Goal: Task Accomplishment & Management: Manage account settings

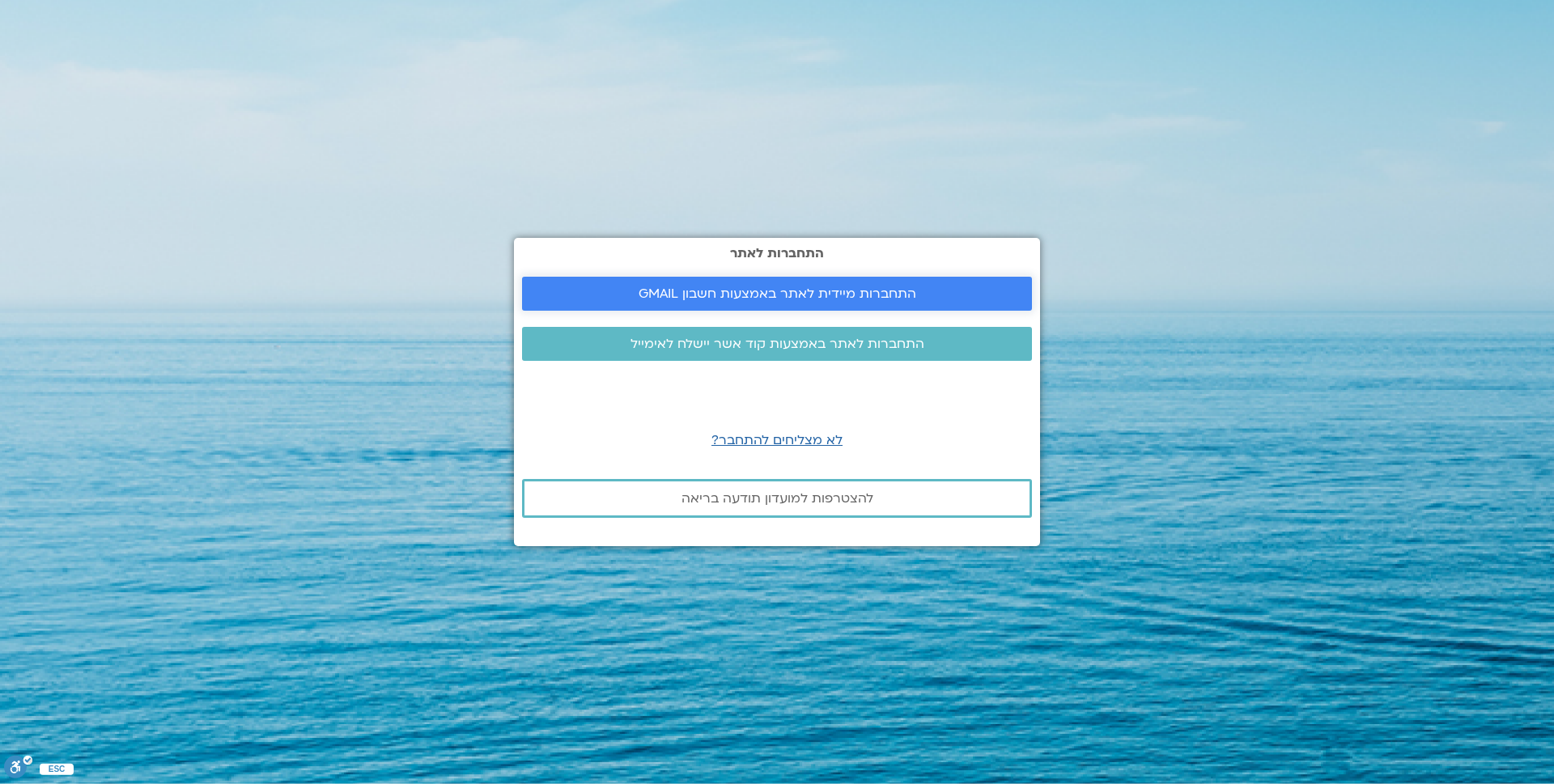
click at [733, 293] on span "התחברות מיידית לאתר באמצעות חשבון GMAIL" at bounding box center [777, 293] width 277 height 15
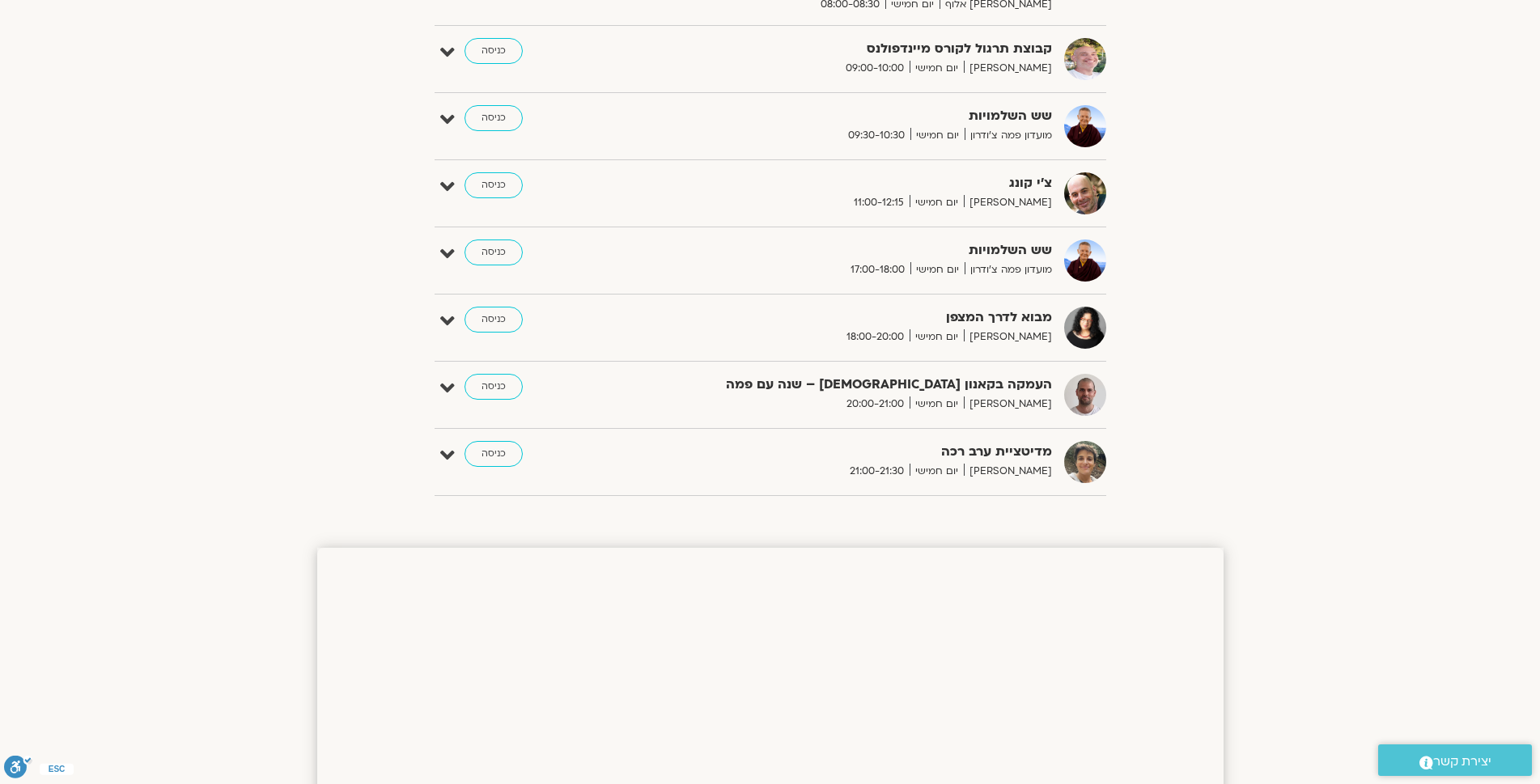
scroll to position [641, 0]
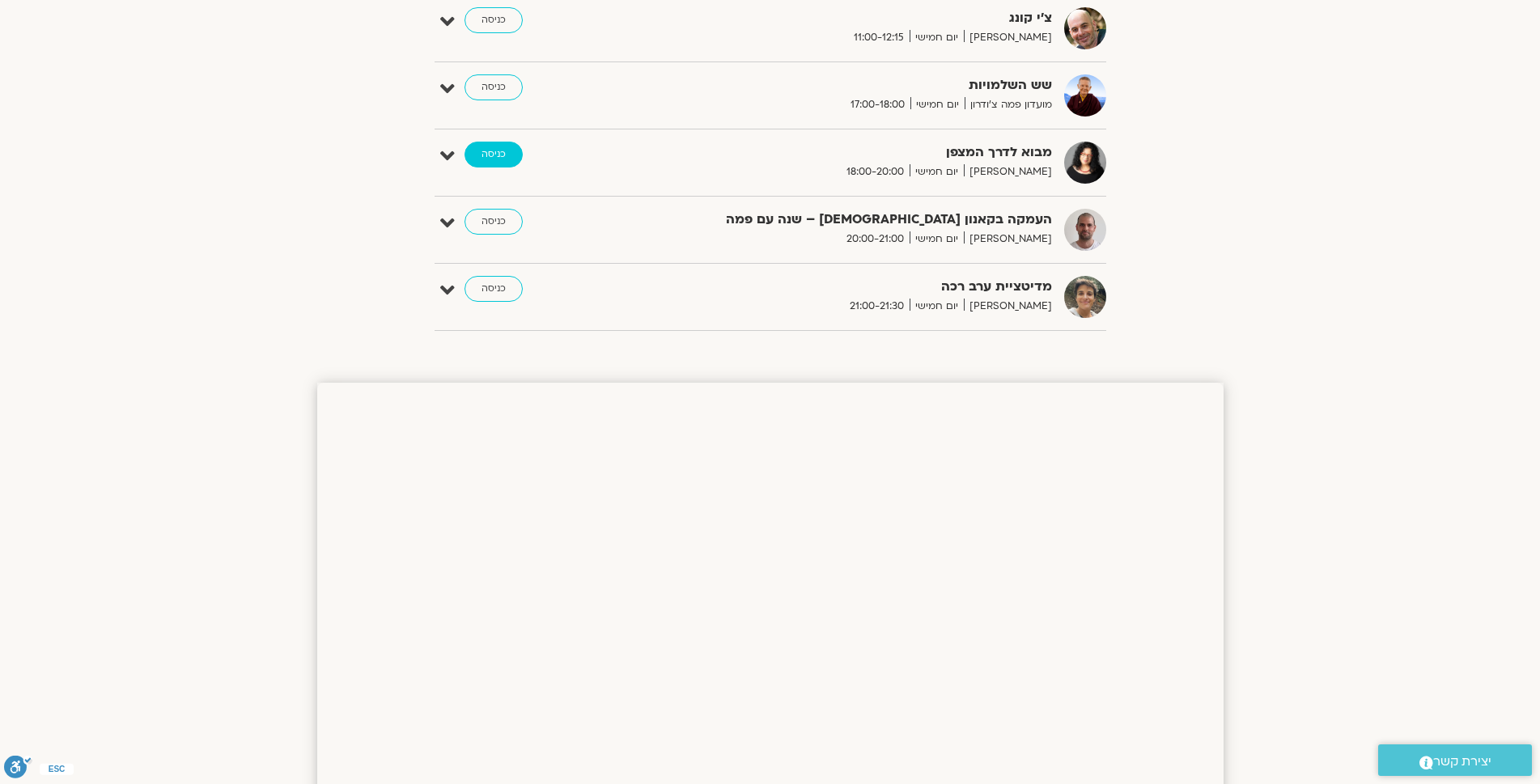
click at [484, 150] on link "כניסה" at bounding box center [493, 154] width 59 height 26
click at [490, 158] on link "כניסה" at bounding box center [493, 154] width 59 height 26
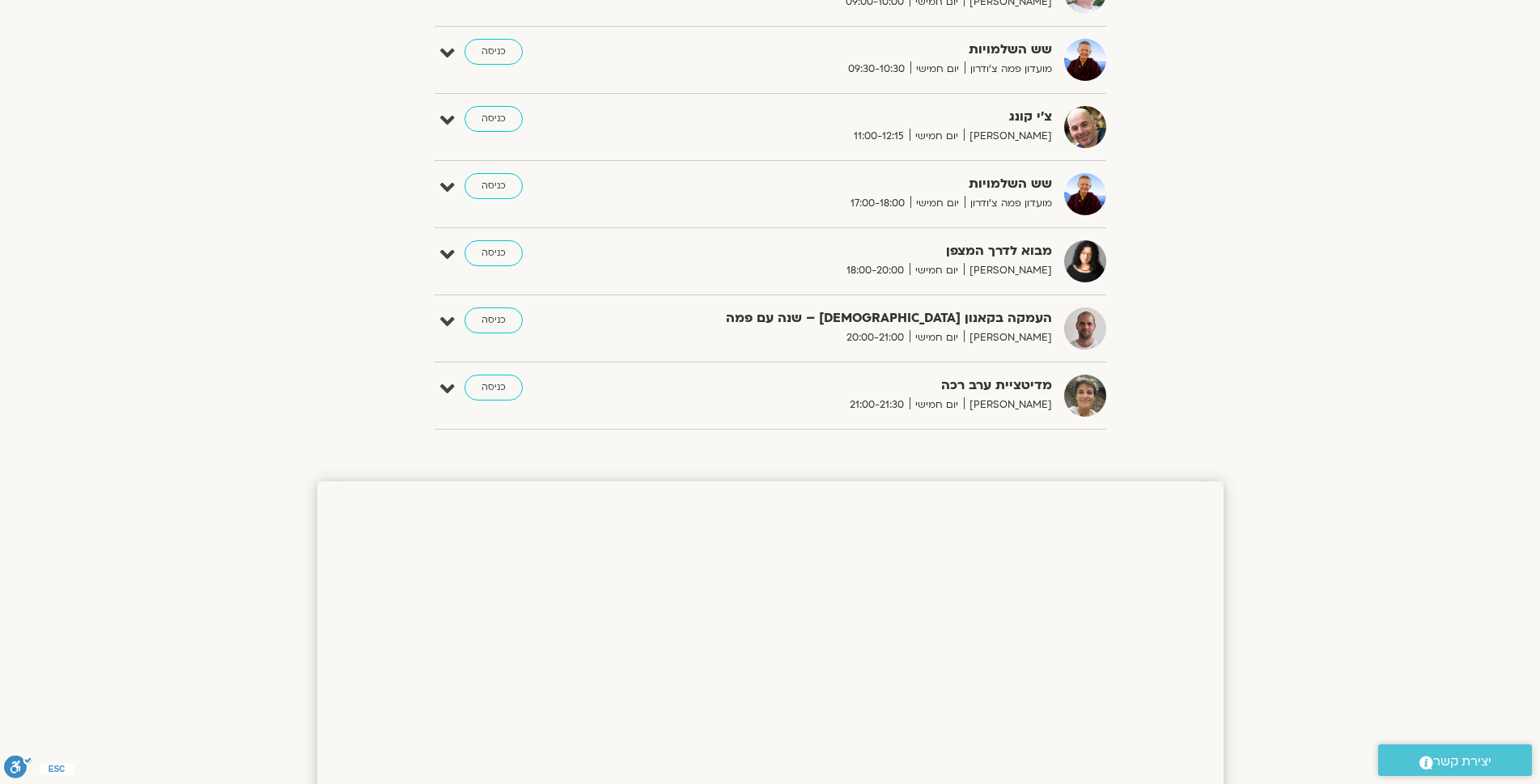
scroll to position [548, 0]
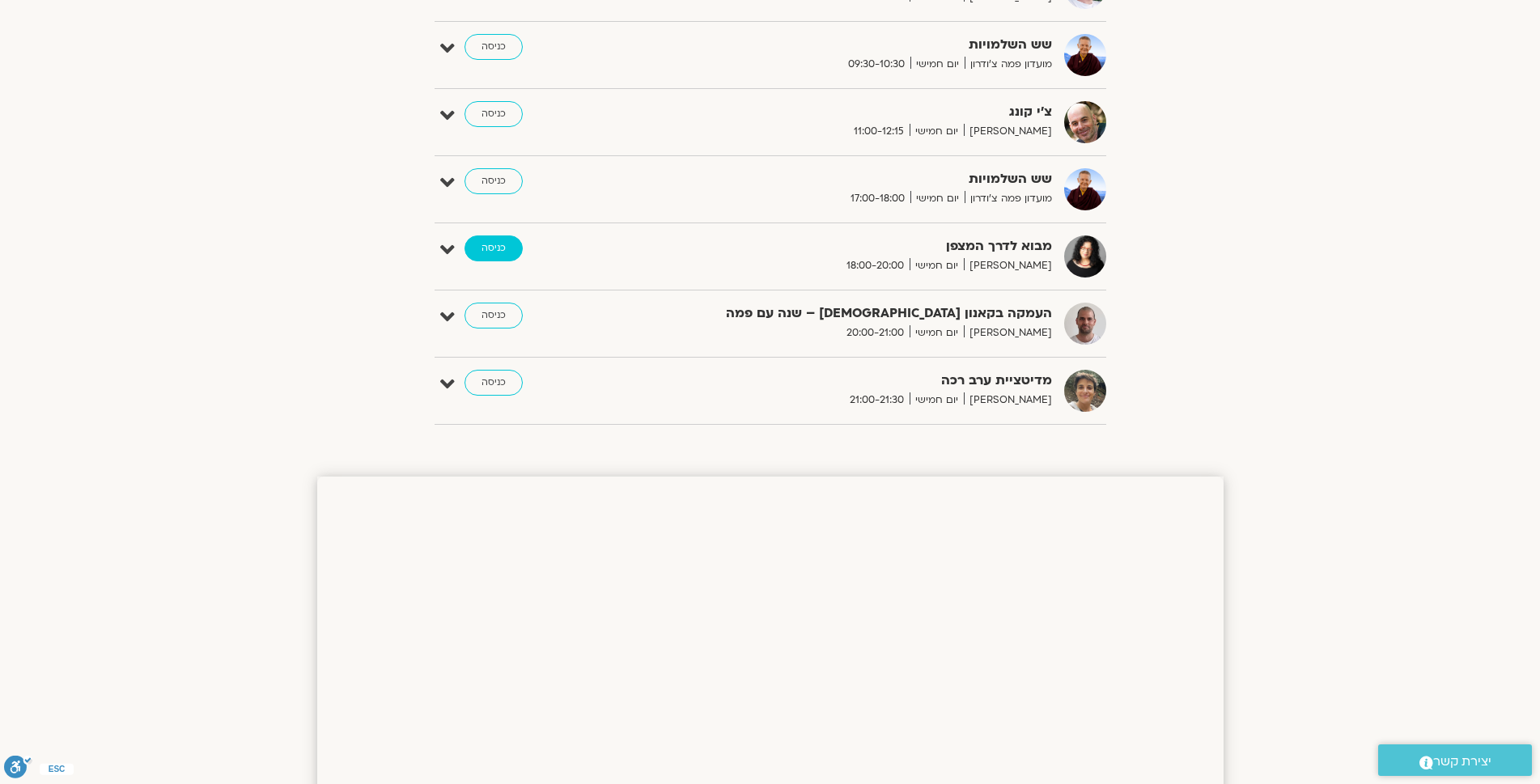
click at [512, 246] on link "כניסה" at bounding box center [493, 248] width 59 height 26
click at [491, 244] on link "כניסה" at bounding box center [493, 248] width 59 height 26
click at [503, 252] on link "כניסה" at bounding box center [493, 248] width 59 height 26
click at [482, 249] on link "כניסה" at bounding box center [493, 248] width 59 height 26
click at [481, 248] on link "כניסה" at bounding box center [493, 248] width 59 height 26
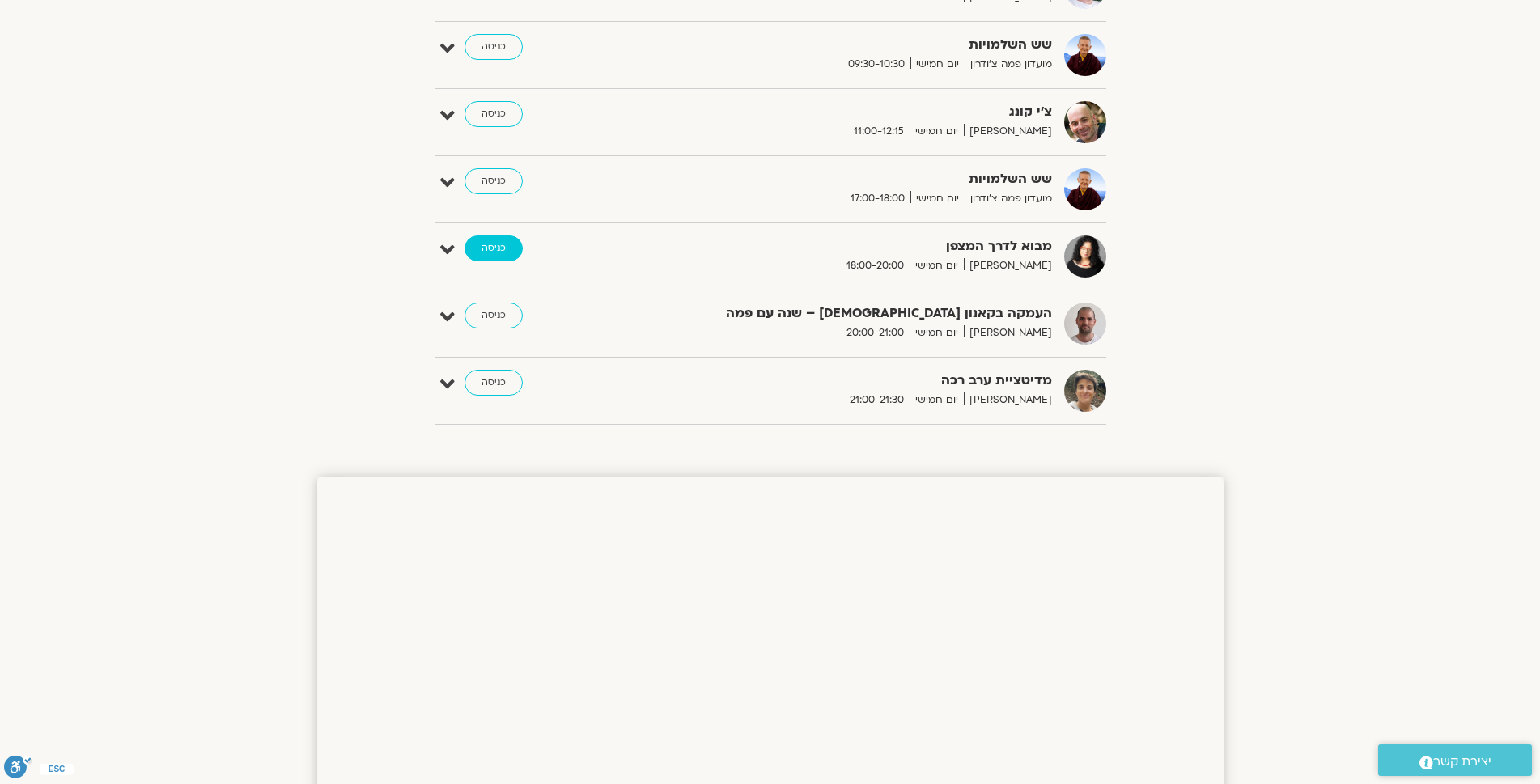
click at [484, 248] on link "כניסה" at bounding box center [493, 248] width 59 height 26
click at [443, 245] on icon at bounding box center [447, 249] width 15 height 23
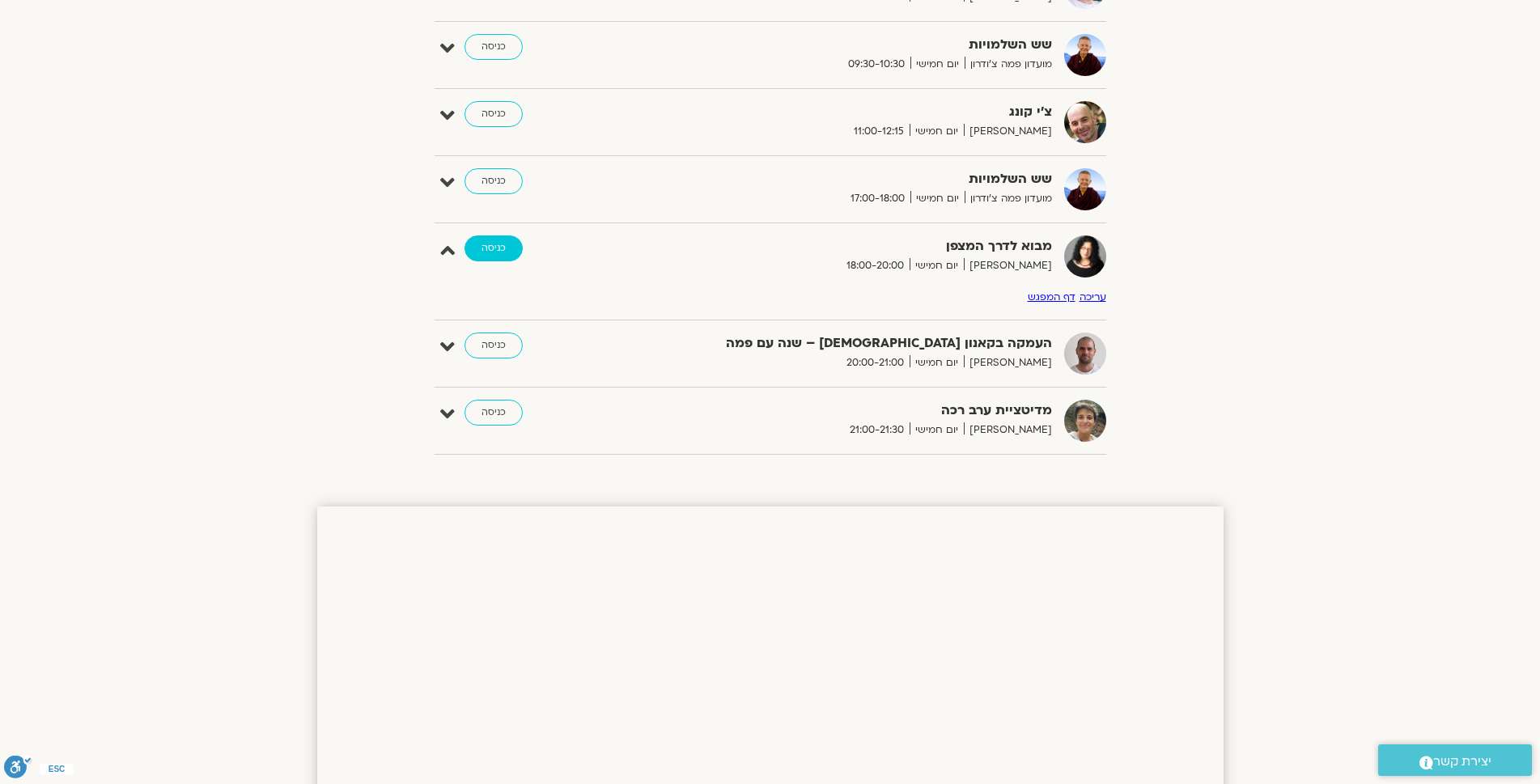
click at [489, 239] on link "כניסה" at bounding box center [493, 248] width 59 height 26
click at [500, 247] on link "כניסה" at bounding box center [493, 248] width 59 height 26
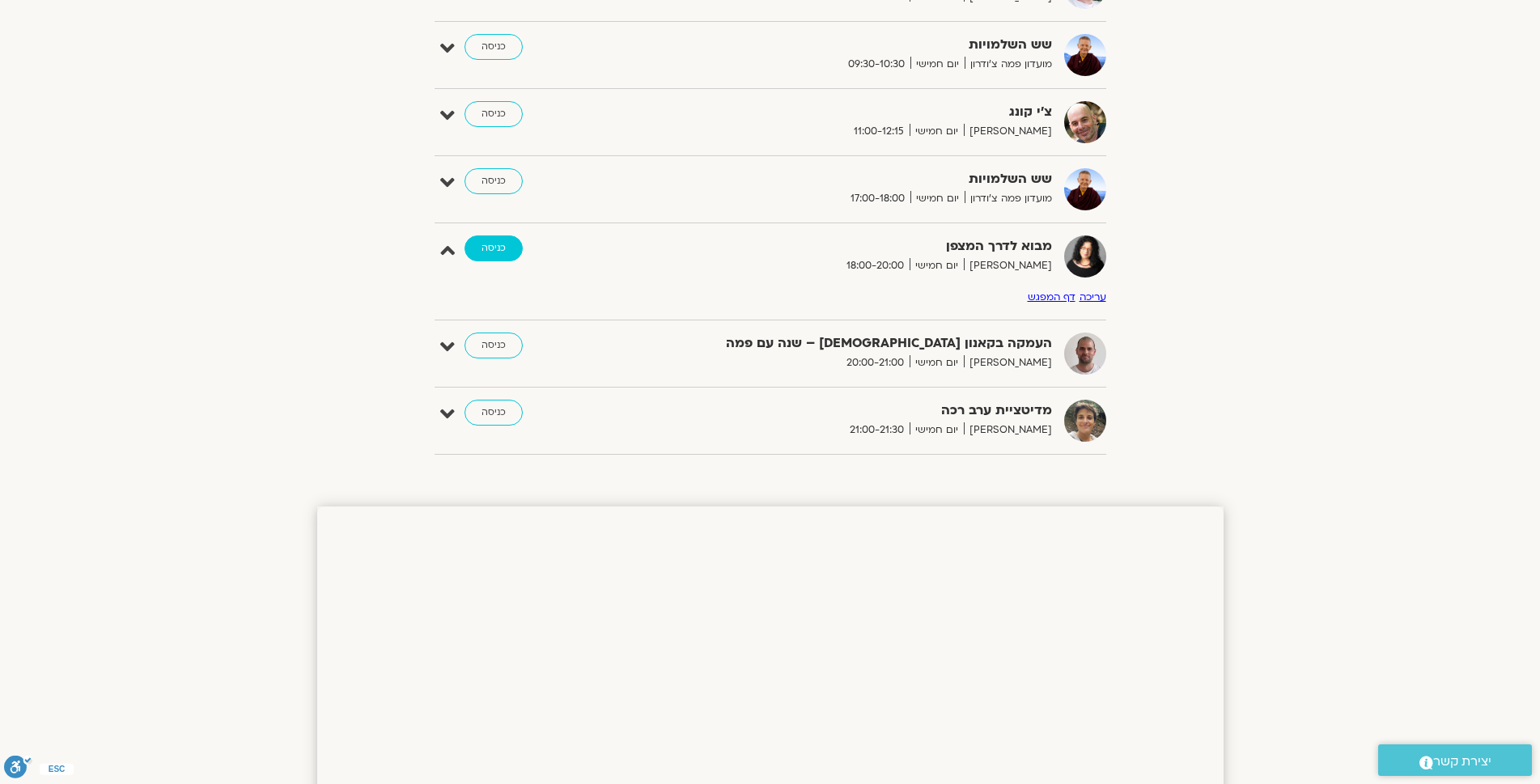
click at [500, 247] on link "כניסה" at bounding box center [493, 248] width 59 height 26
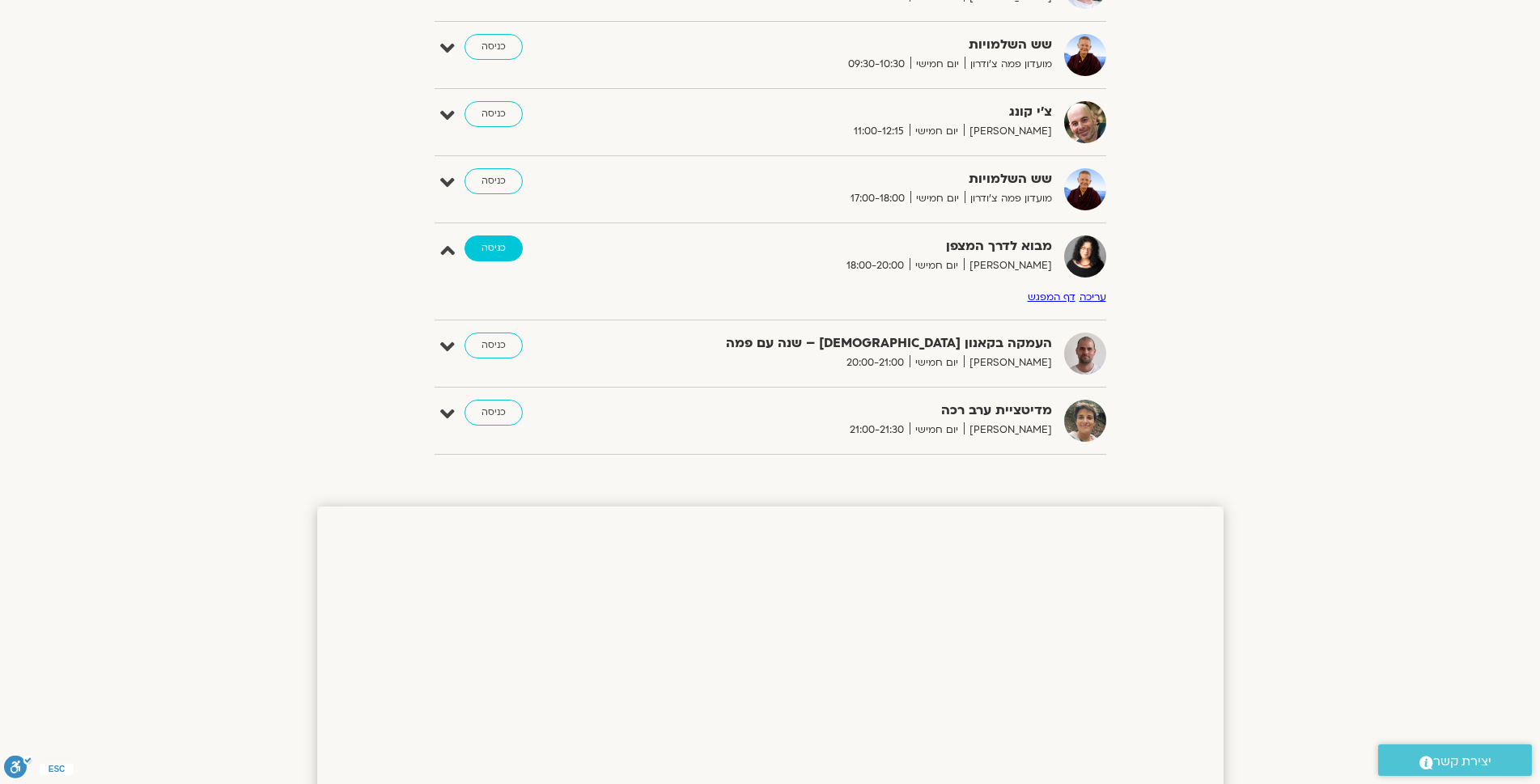
click at [500, 247] on link "כניסה" at bounding box center [493, 248] width 59 height 26
click at [500, 248] on link "כניסה" at bounding box center [493, 248] width 59 height 26
click at [499, 254] on link "כניסה" at bounding box center [493, 248] width 59 height 26
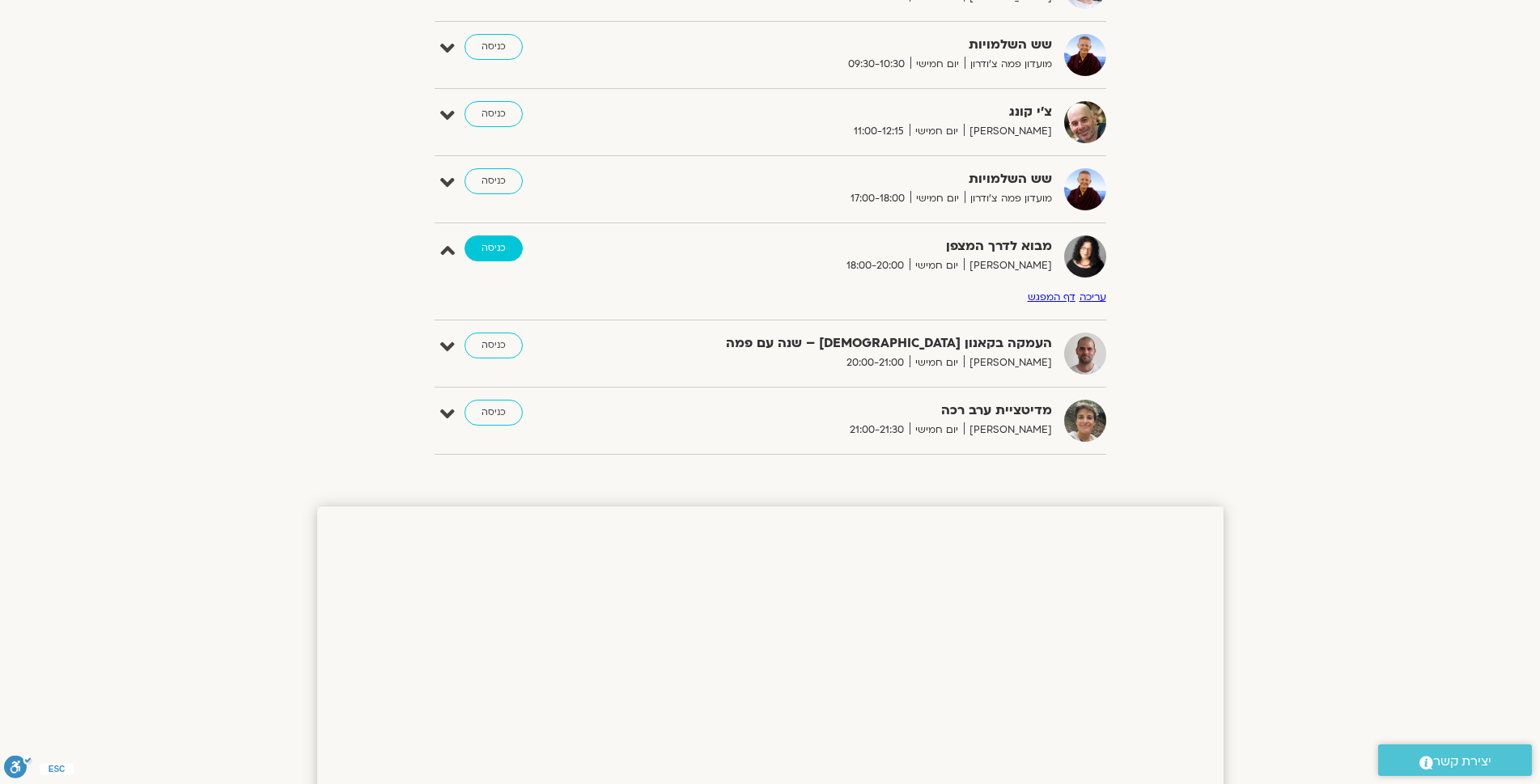
click at [499, 254] on link "כניסה" at bounding box center [493, 248] width 59 height 26
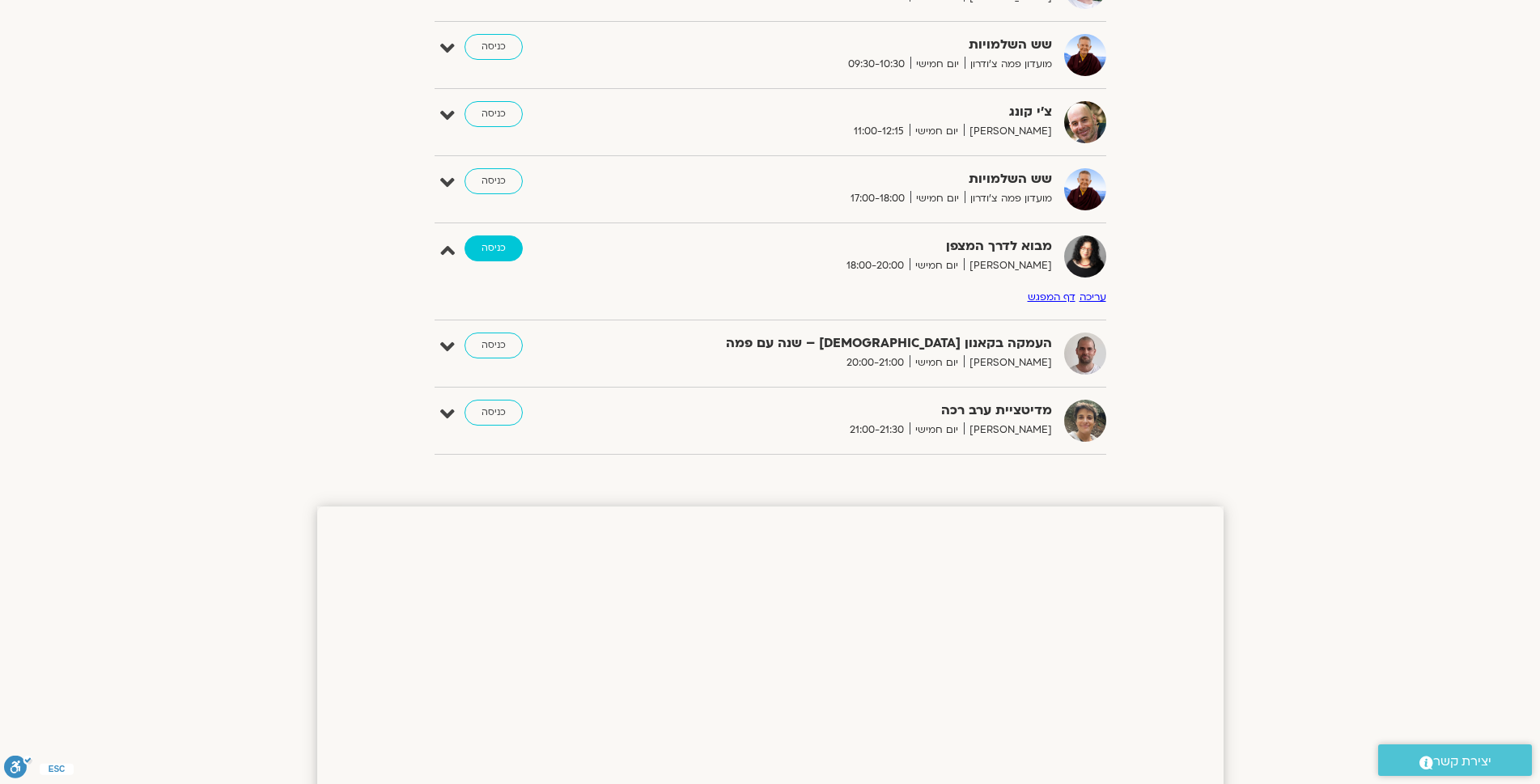
click at [499, 254] on link "כניסה" at bounding box center [493, 248] width 59 height 26
click at [498, 254] on link "כניסה" at bounding box center [493, 248] width 59 height 26
click at [496, 254] on link "כניסה" at bounding box center [493, 248] width 59 height 26
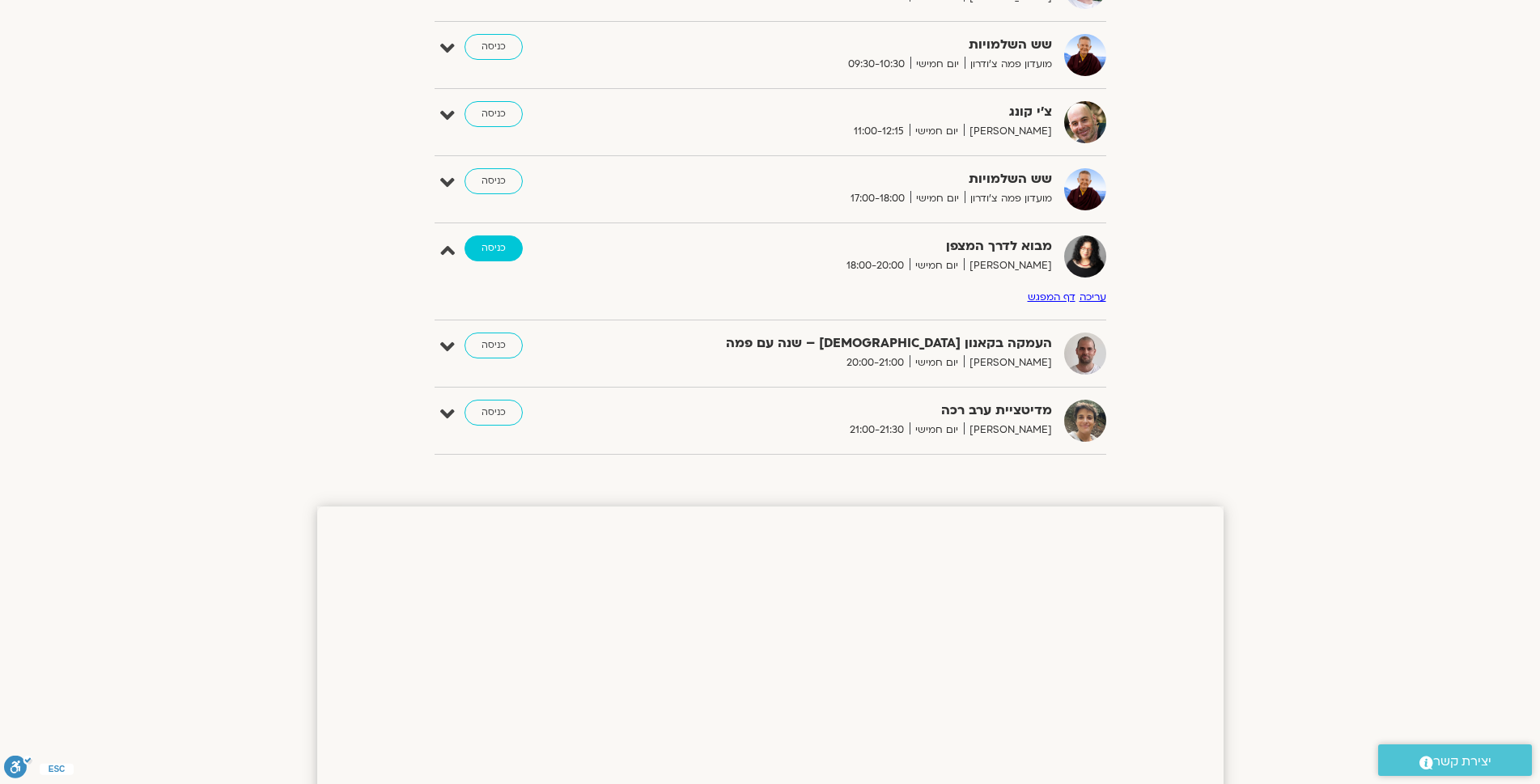
click at [494, 250] on link "כניסה" at bounding box center [493, 248] width 59 height 26
click at [492, 246] on link "כניסה" at bounding box center [493, 248] width 59 height 26
click at [489, 244] on link "כניסה" at bounding box center [493, 248] width 59 height 26
click at [515, 246] on link "כניסה" at bounding box center [493, 248] width 59 height 26
click at [485, 248] on link "כניסה" at bounding box center [493, 248] width 59 height 26
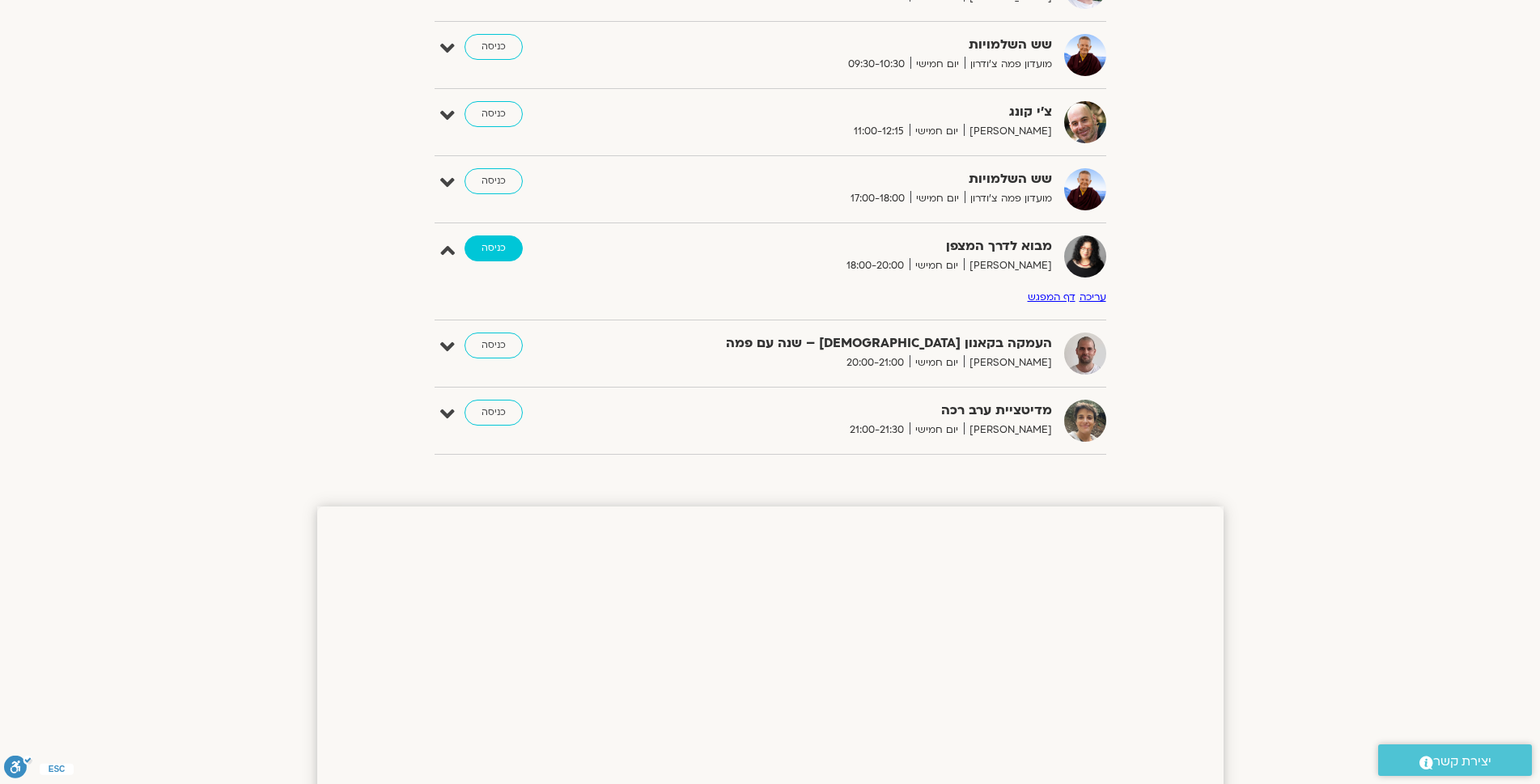
click at [484, 245] on link "כניסה" at bounding box center [493, 248] width 59 height 26
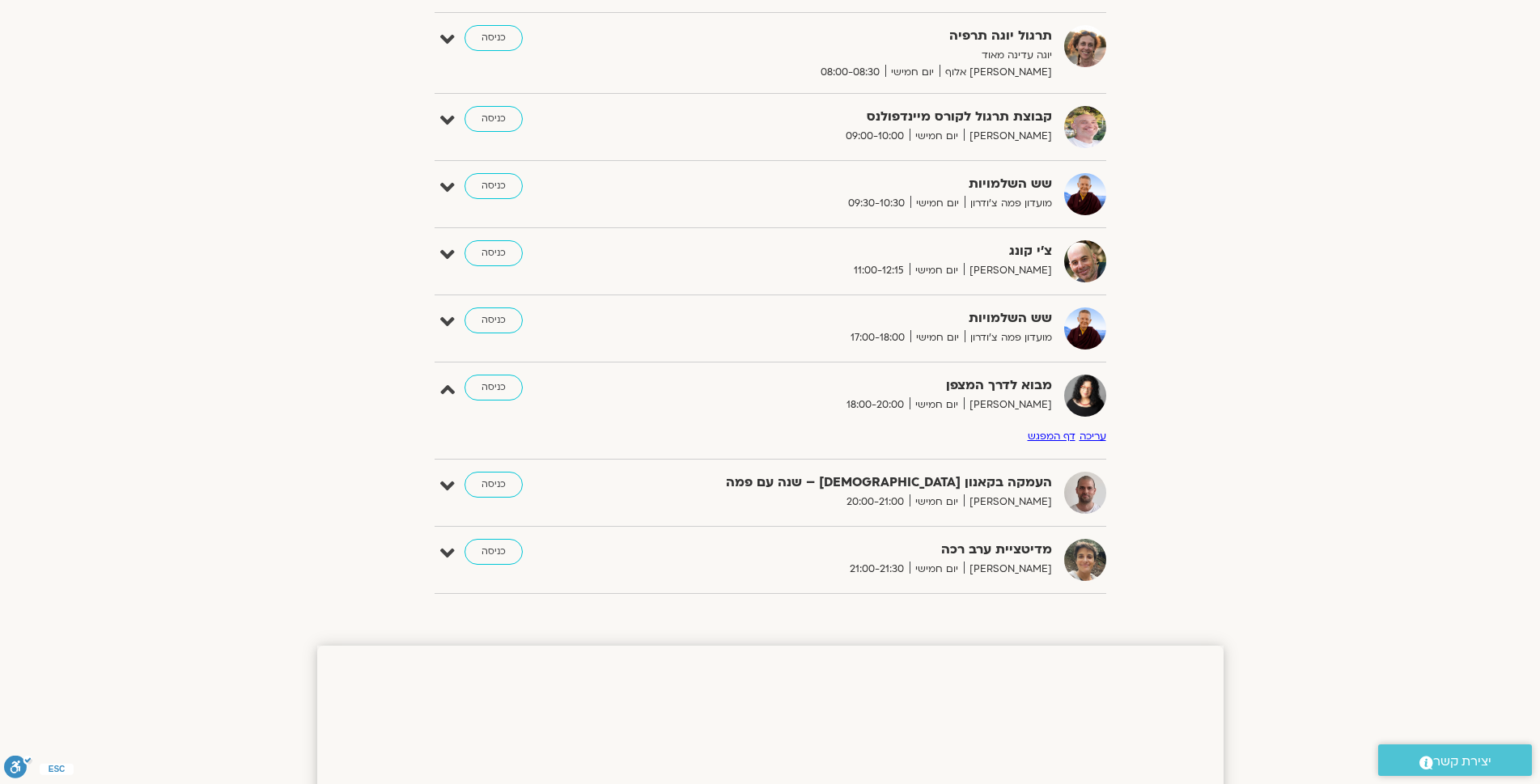
scroll to position [378, 0]
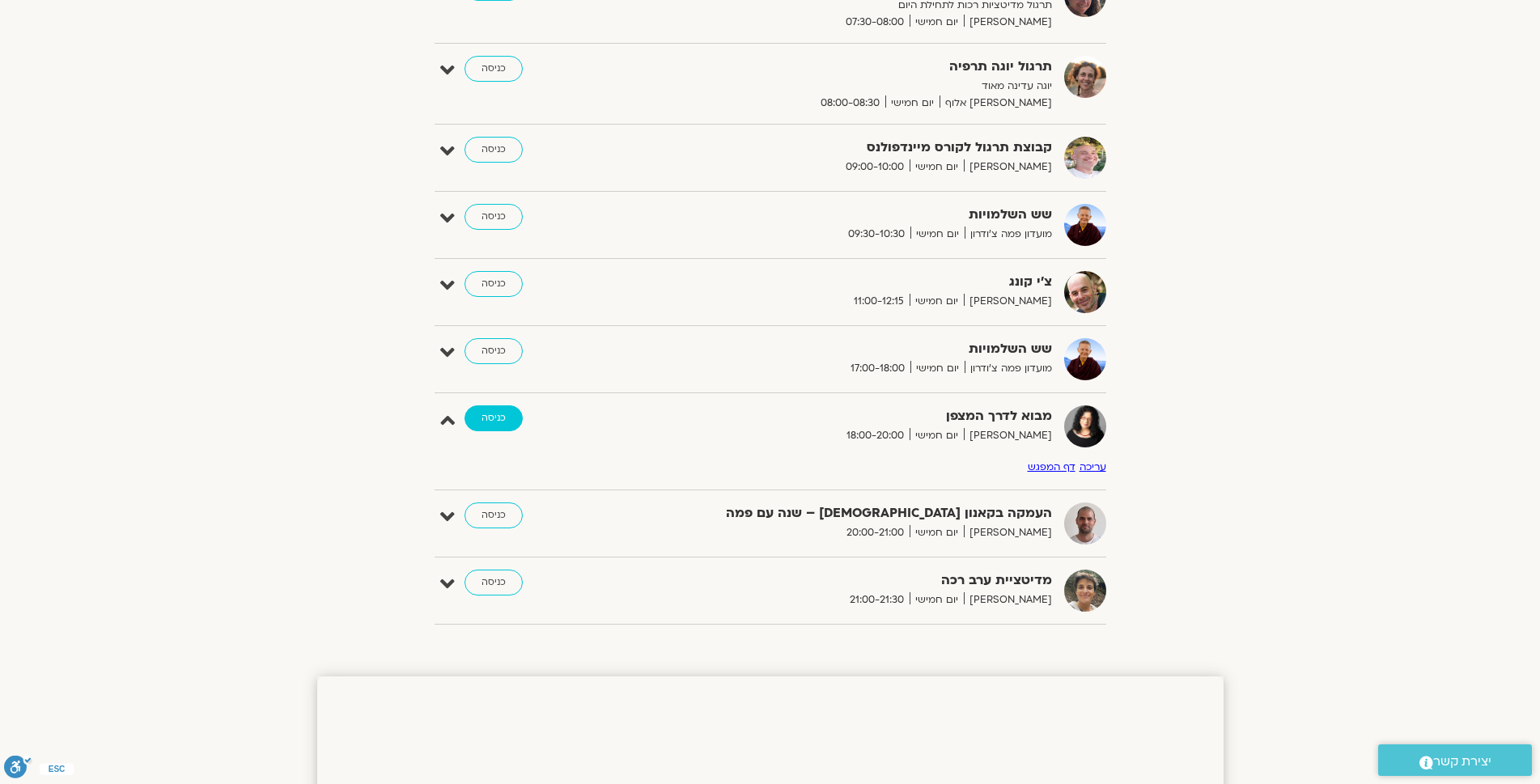
click at [491, 413] on link "כניסה" at bounding box center [493, 418] width 59 height 26
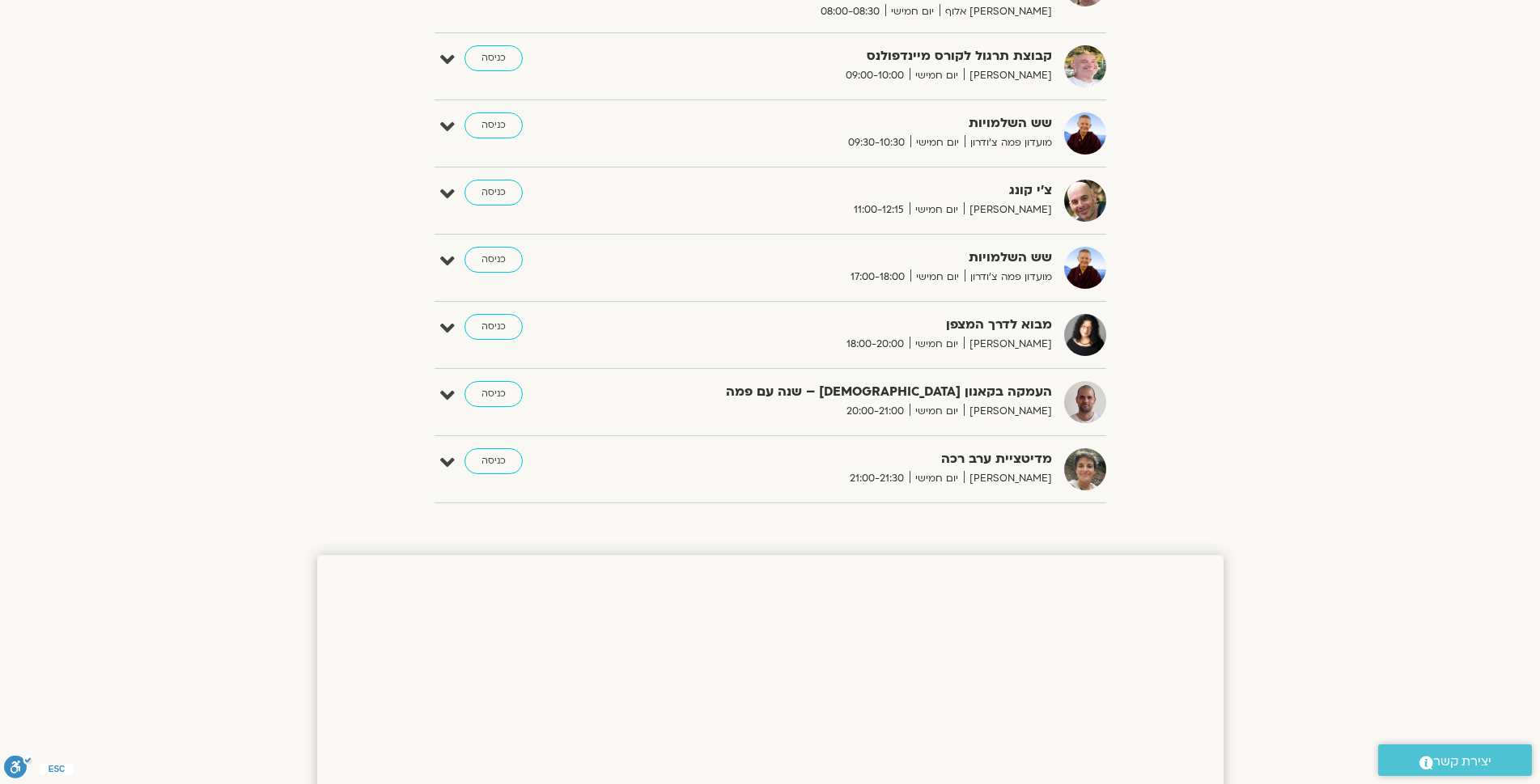
scroll to position [471, 0]
click at [487, 323] on link "כניסה" at bounding box center [493, 324] width 59 height 26
